Goal: Information Seeking & Learning: Check status

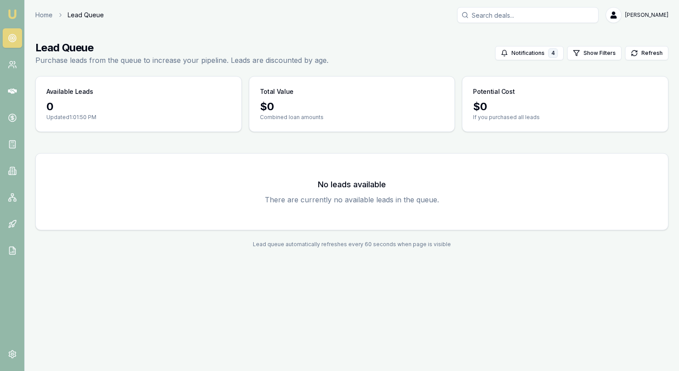
click at [11, 37] on icon at bounding box center [12, 38] width 9 height 9
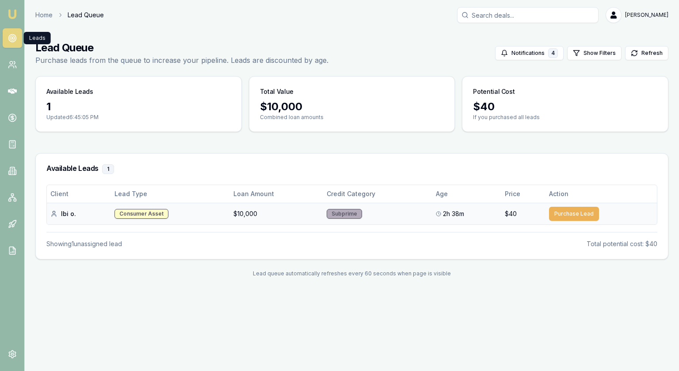
click at [400, 214] on td "Subprime" at bounding box center [377, 214] width 109 height 22
click at [280, 215] on td "$10,000" at bounding box center [276, 214] width 93 height 22
click at [186, 214] on td "Consumer Asset" at bounding box center [170, 214] width 119 height 22
click at [62, 212] on div "Ibi o." at bounding box center [78, 213] width 57 height 9
click at [140, 209] on div "Consumer Asset" at bounding box center [142, 214] width 54 height 10
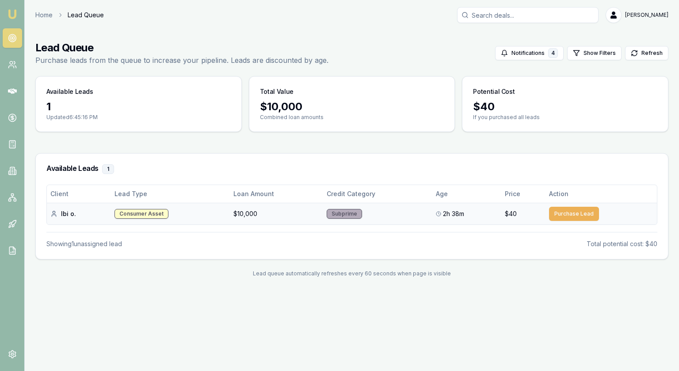
click at [136, 212] on div "Consumer Asset" at bounding box center [142, 214] width 54 height 10
click at [241, 212] on td "$10,000" at bounding box center [276, 214] width 93 height 22
click at [146, 213] on div "Consumer Asset" at bounding box center [142, 214] width 54 height 10
click at [134, 213] on div "Consumer Asset" at bounding box center [142, 214] width 54 height 10
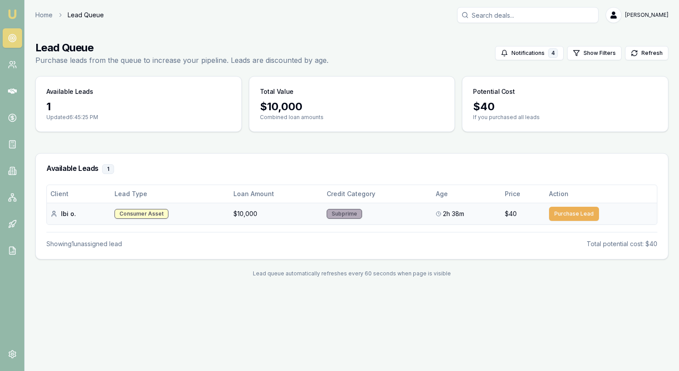
click at [211, 213] on td "Consumer Asset" at bounding box center [170, 214] width 119 height 22
click at [640, 50] on button "Refresh" at bounding box center [646, 53] width 43 height 14
drag, startPoint x: 238, startPoint y: 214, endPoint x: 257, endPoint y: 211, distance: 20.1
click at [256, 211] on td "$10,000" at bounding box center [276, 214] width 93 height 22
click at [258, 211] on td "$10,000" at bounding box center [276, 214] width 93 height 22
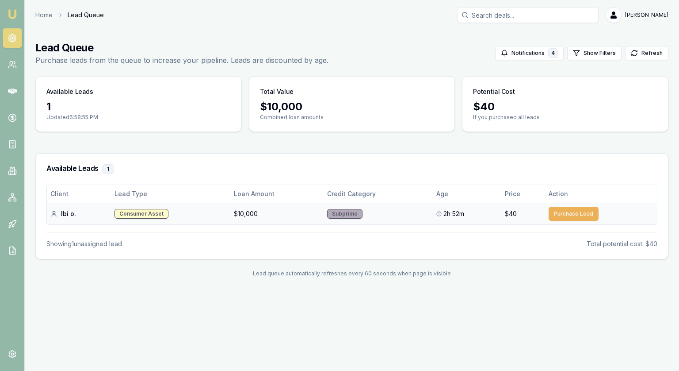
click at [357, 212] on div "Subprime" at bounding box center [344, 214] width 35 height 10
